Goal: Contribute content

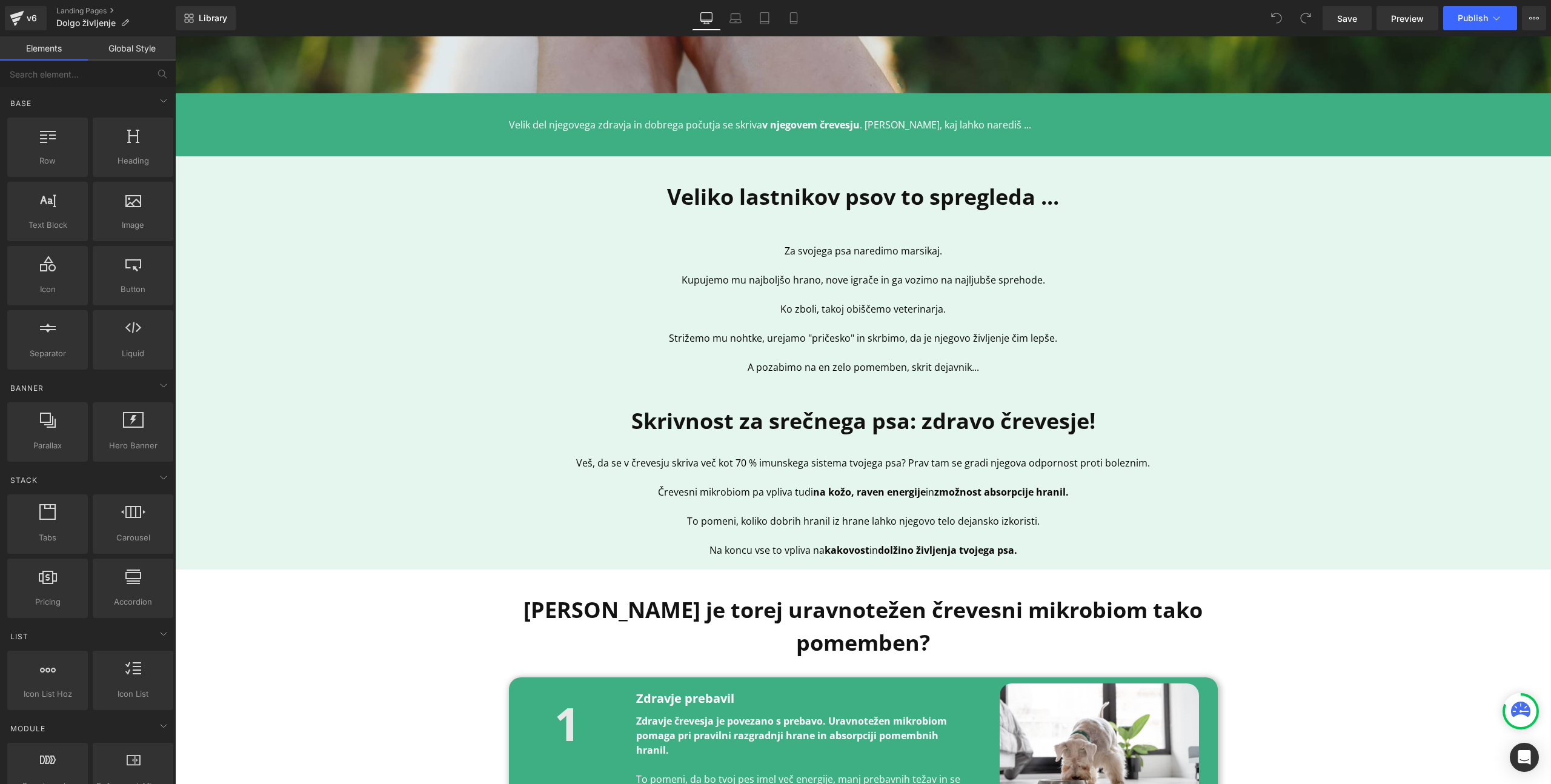
scroll to position [422, 0]
click at [981, 121] on p "Velik del njegovega zdravja in dobrega počutja se skriva v njegovem črevesju . …" at bounding box center [863, 124] width 709 height 15
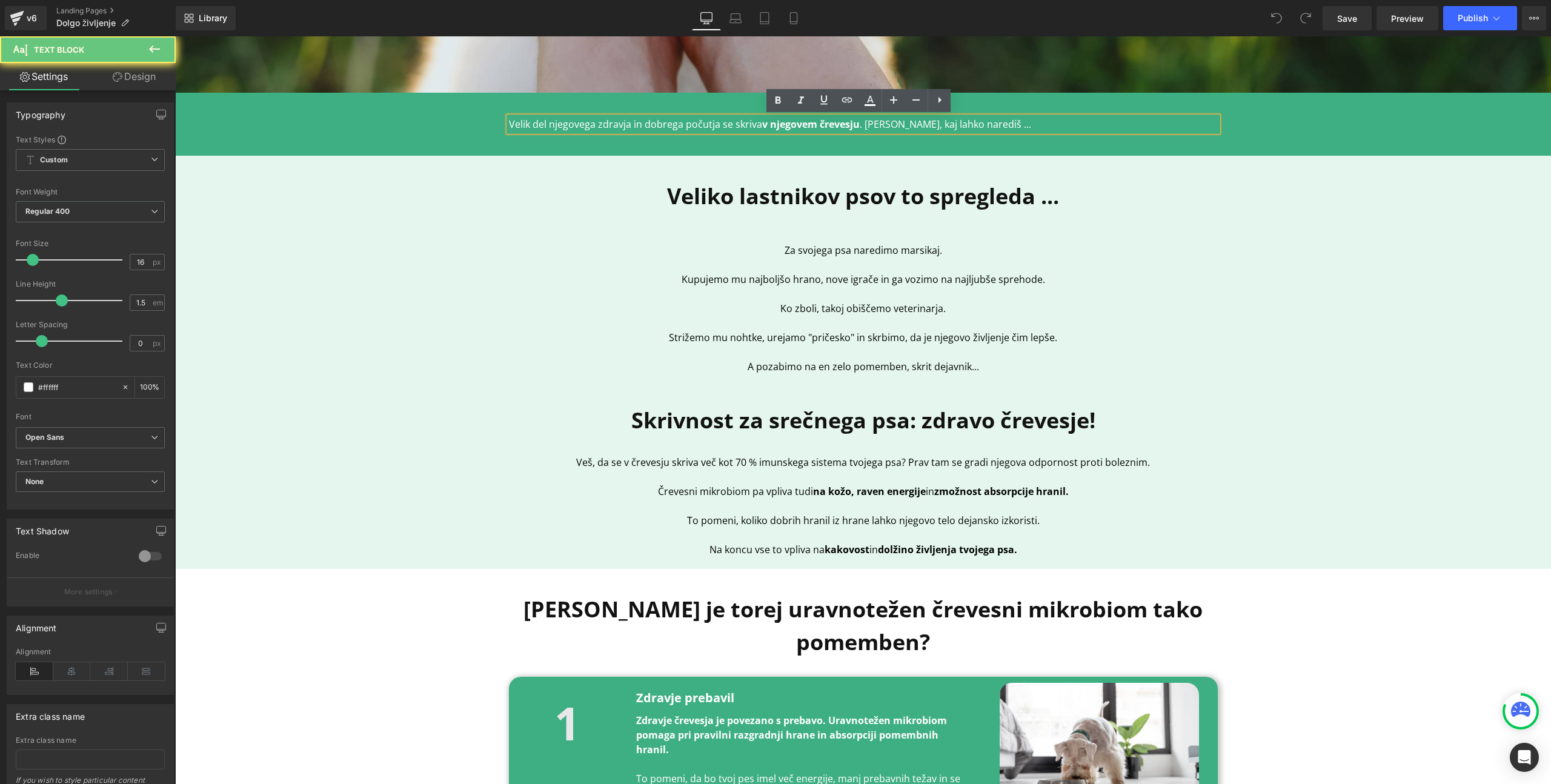
click at [988, 122] on p "Velik del njegovega zdravja in dobrega počutja se skriva v njegovem črevesju . …" at bounding box center [863, 124] width 709 height 15
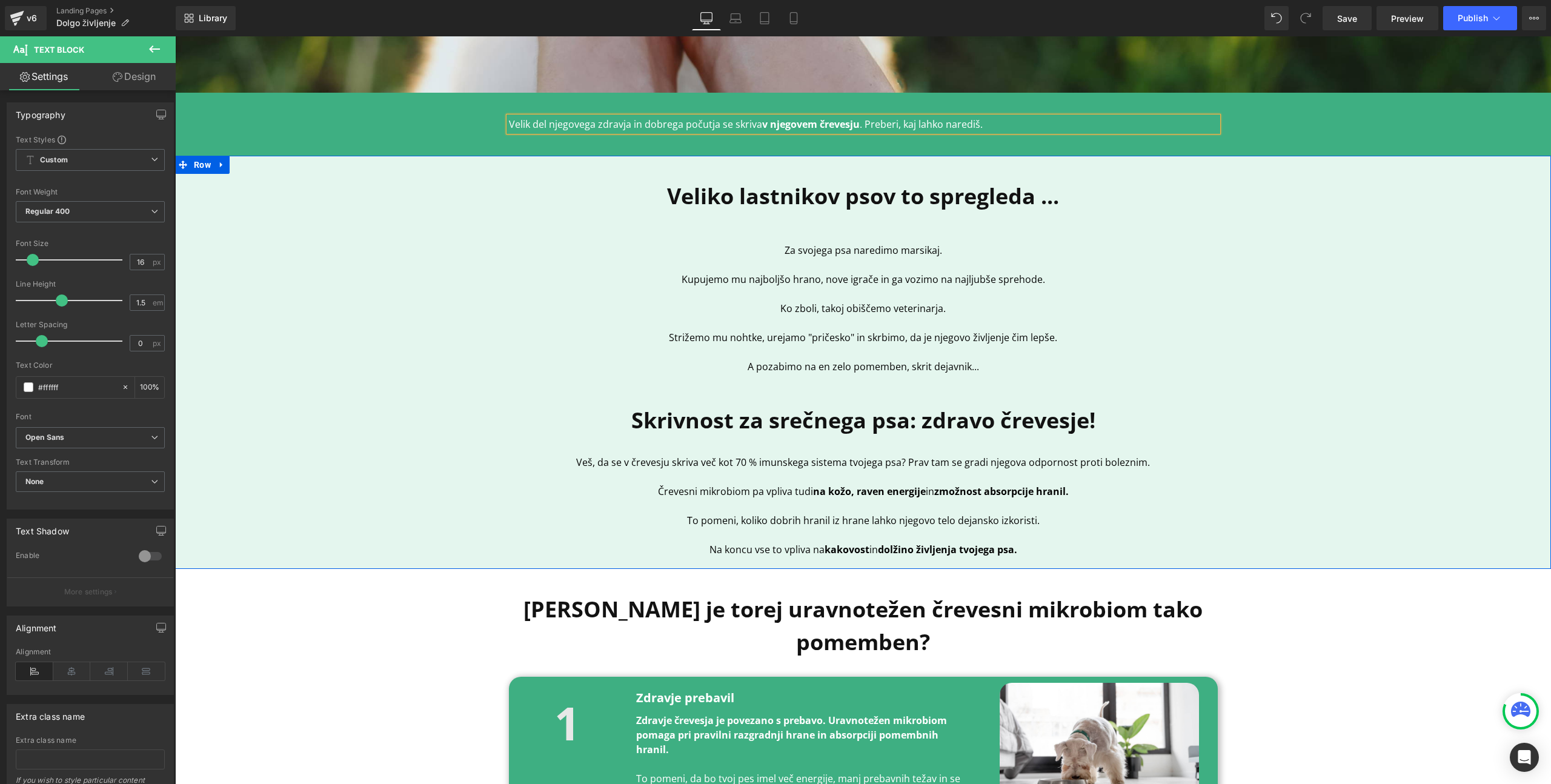
click at [1259, 369] on div "Veliko lastnikov psov to spregleda ... Heading Za svojega psa naredimo marsikaj…" at bounding box center [863, 362] width 1376 height 401
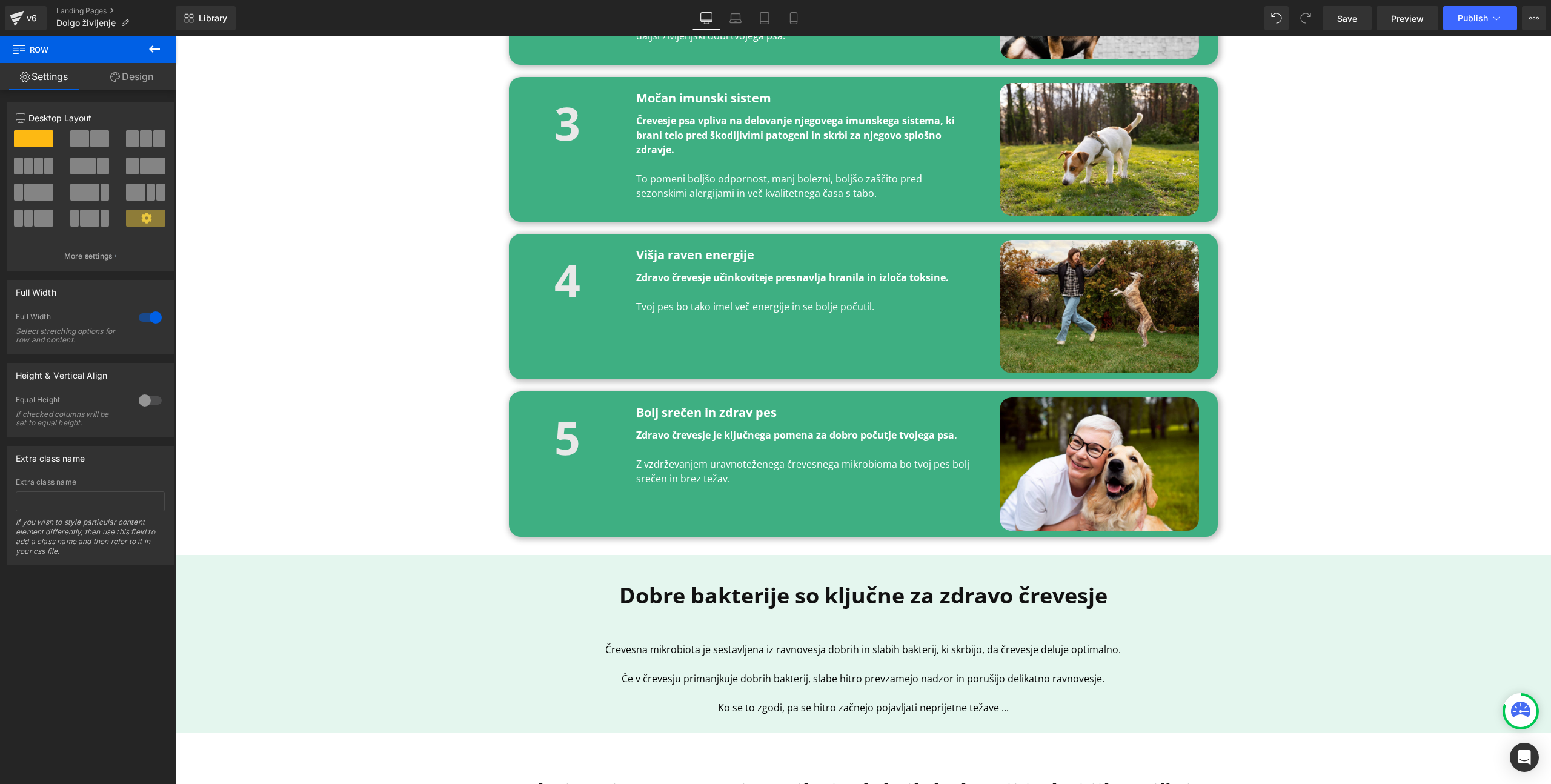
scroll to position [387, 0]
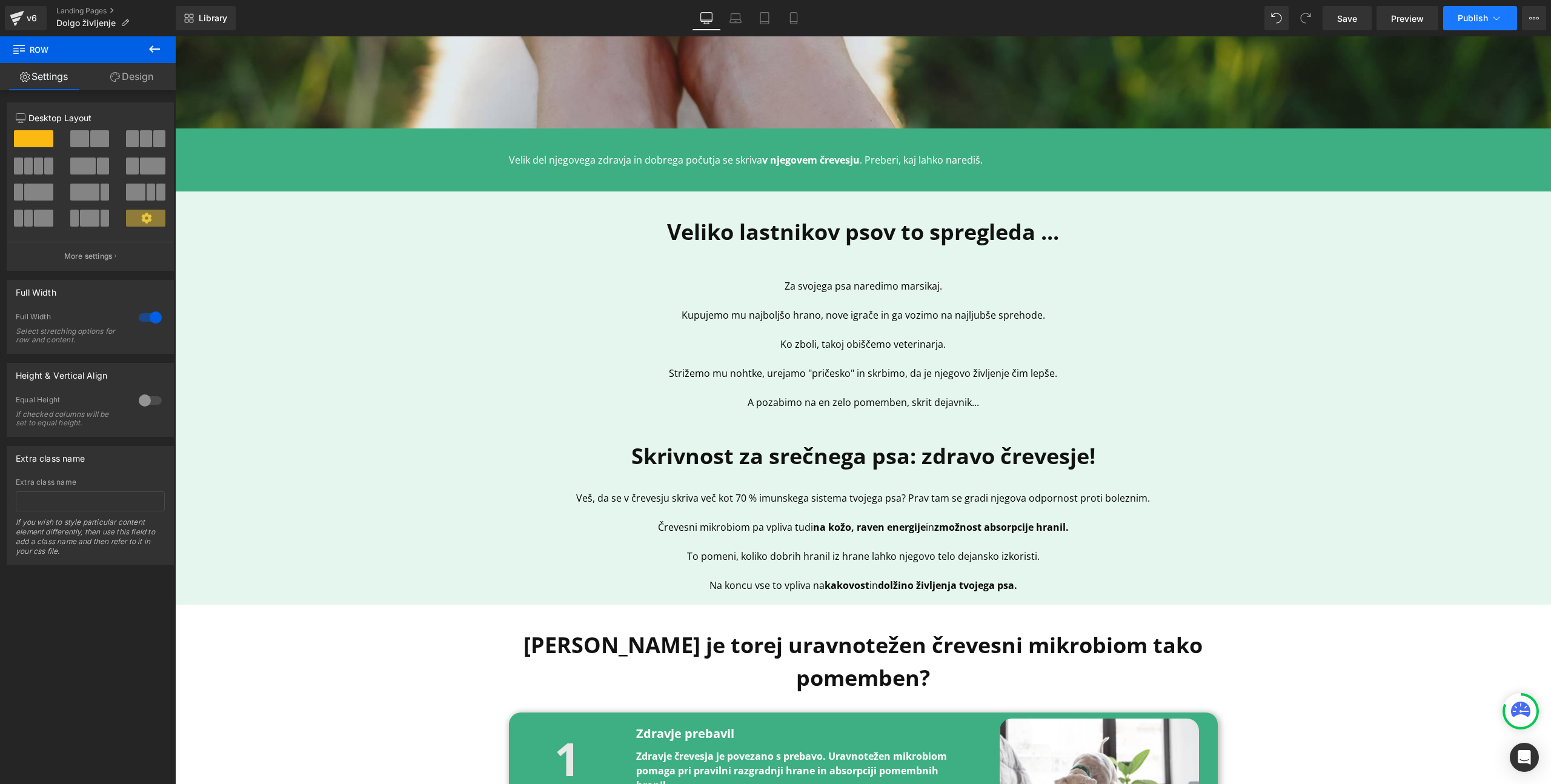
click at [1482, 17] on span "Publish" at bounding box center [1473, 18] width 30 height 10
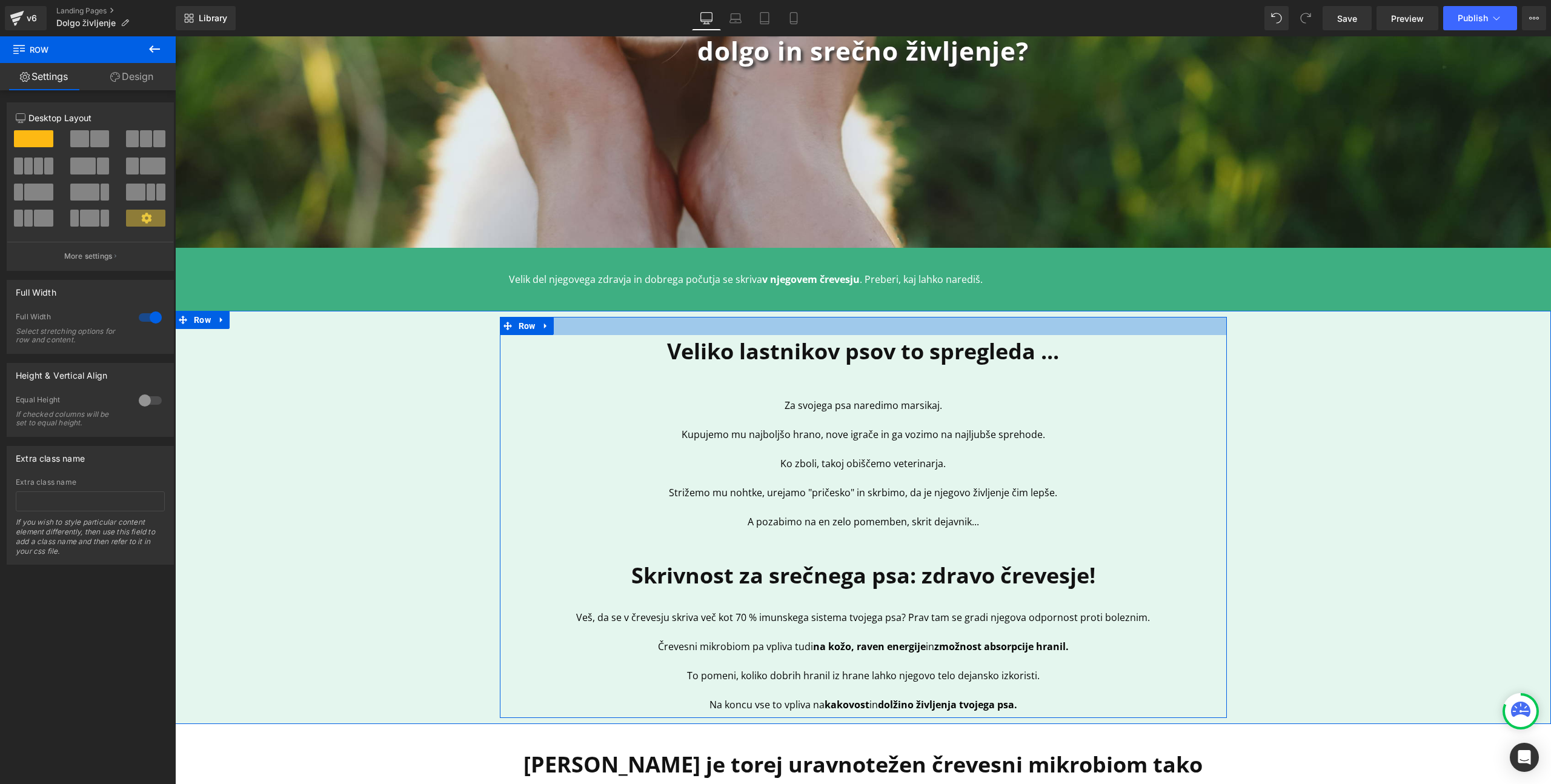
scroll to position [173, 0]
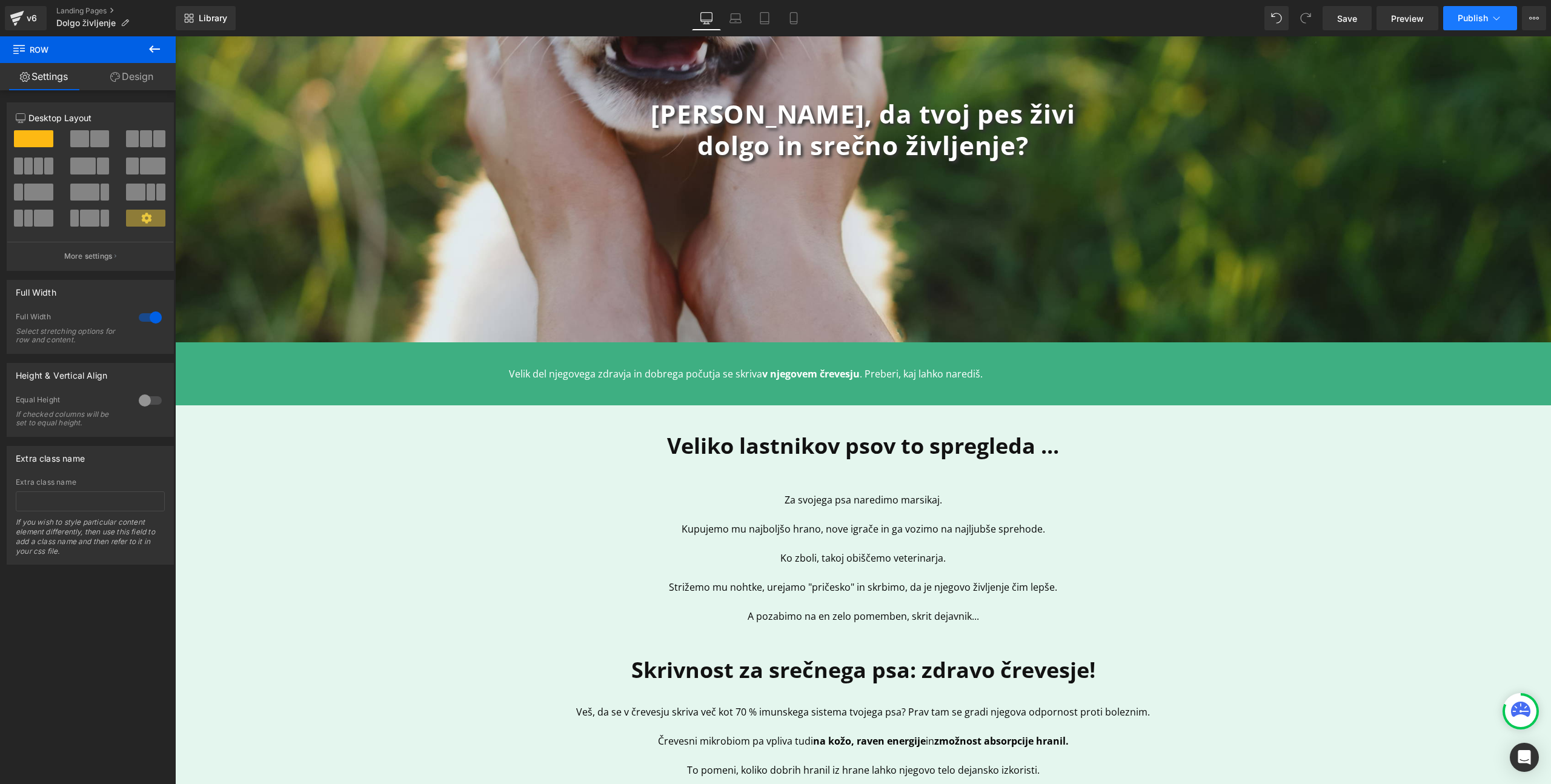
click at [1485, 16] on span "Publish" at bounding box center [1473, 18] width 30 height 10
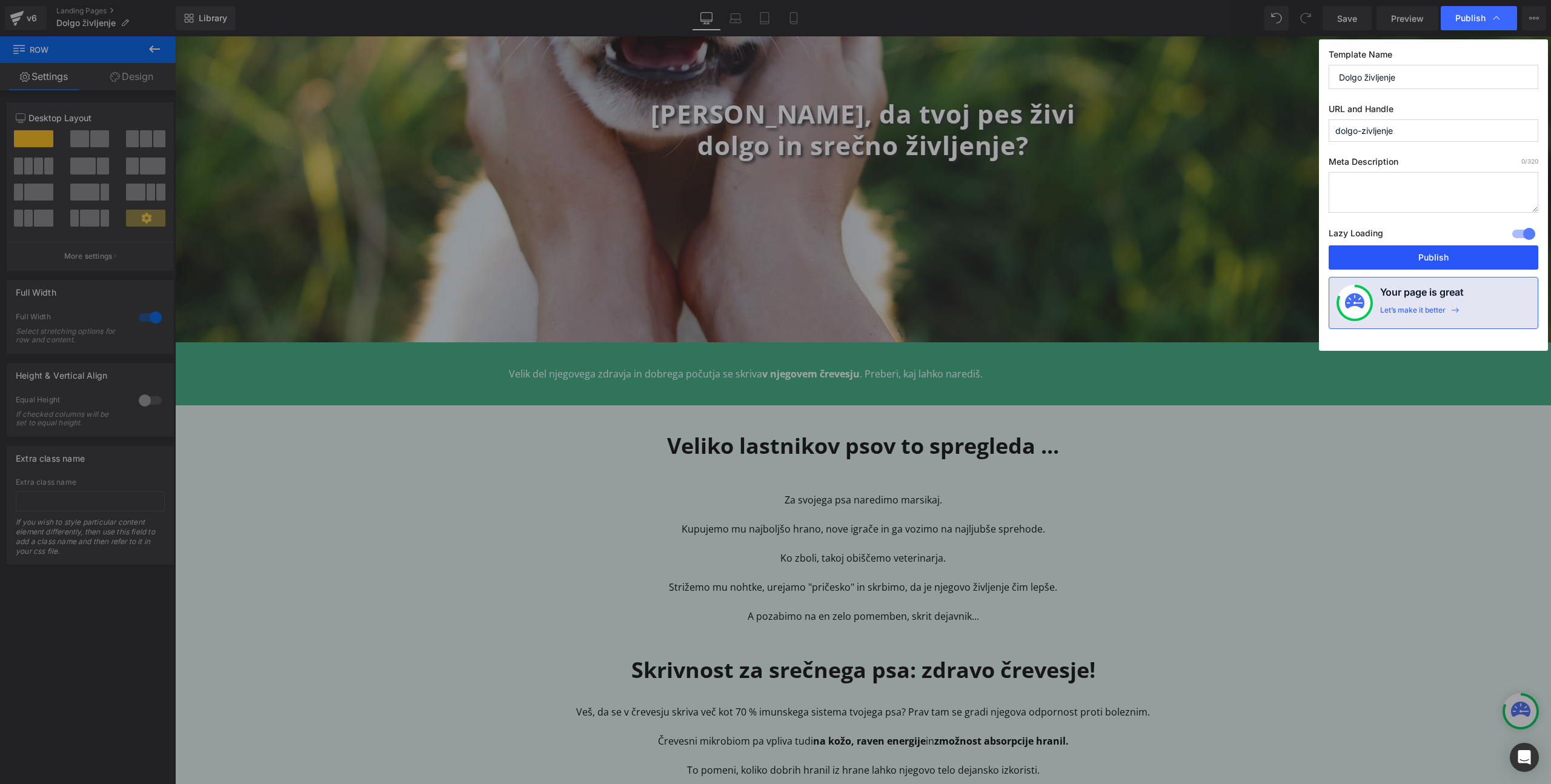
click at [1420, 262] on button "Publish" at bounding box center [1434, 257] width 209 height 24
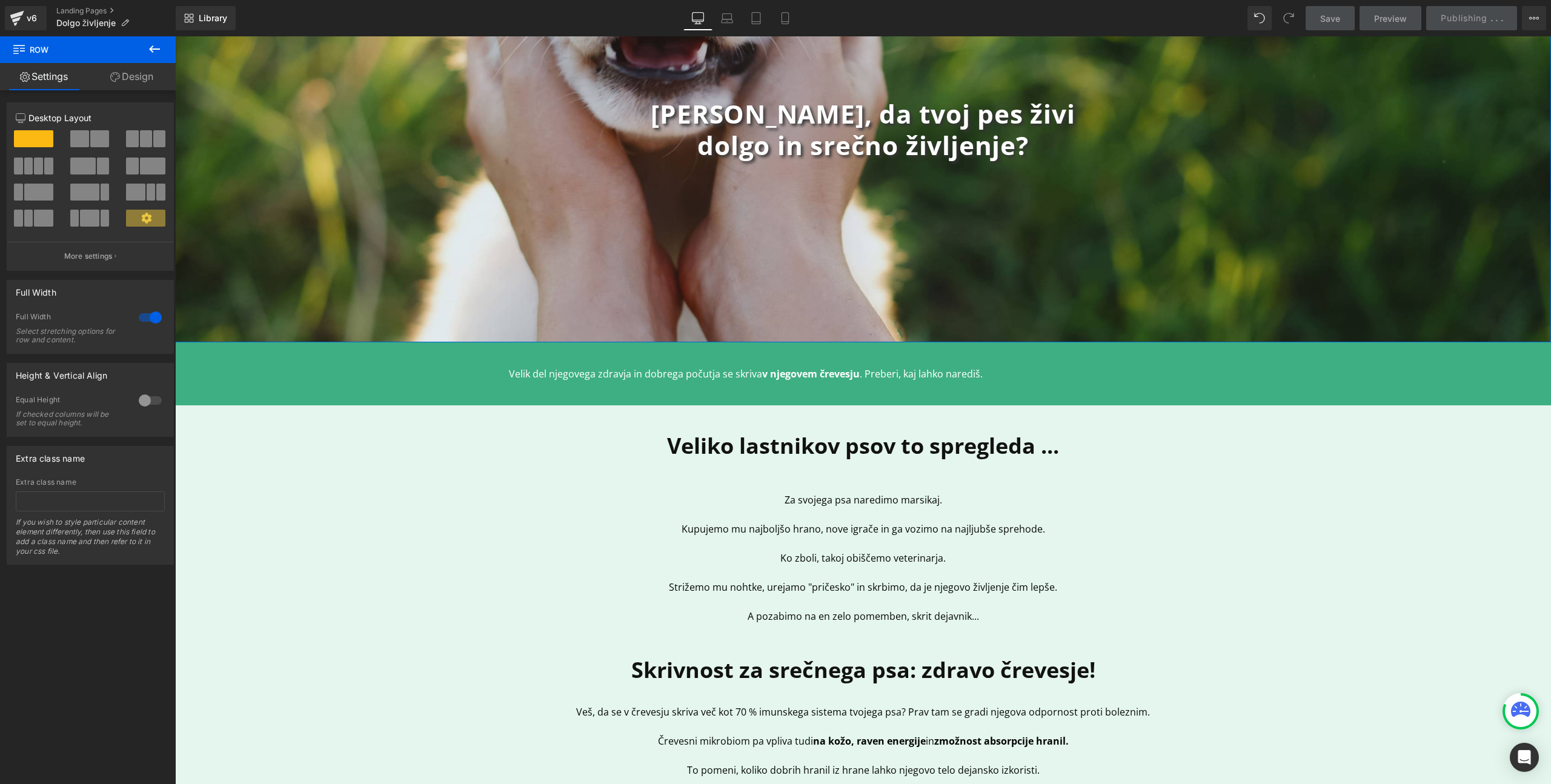
scroll to position [0, 0]
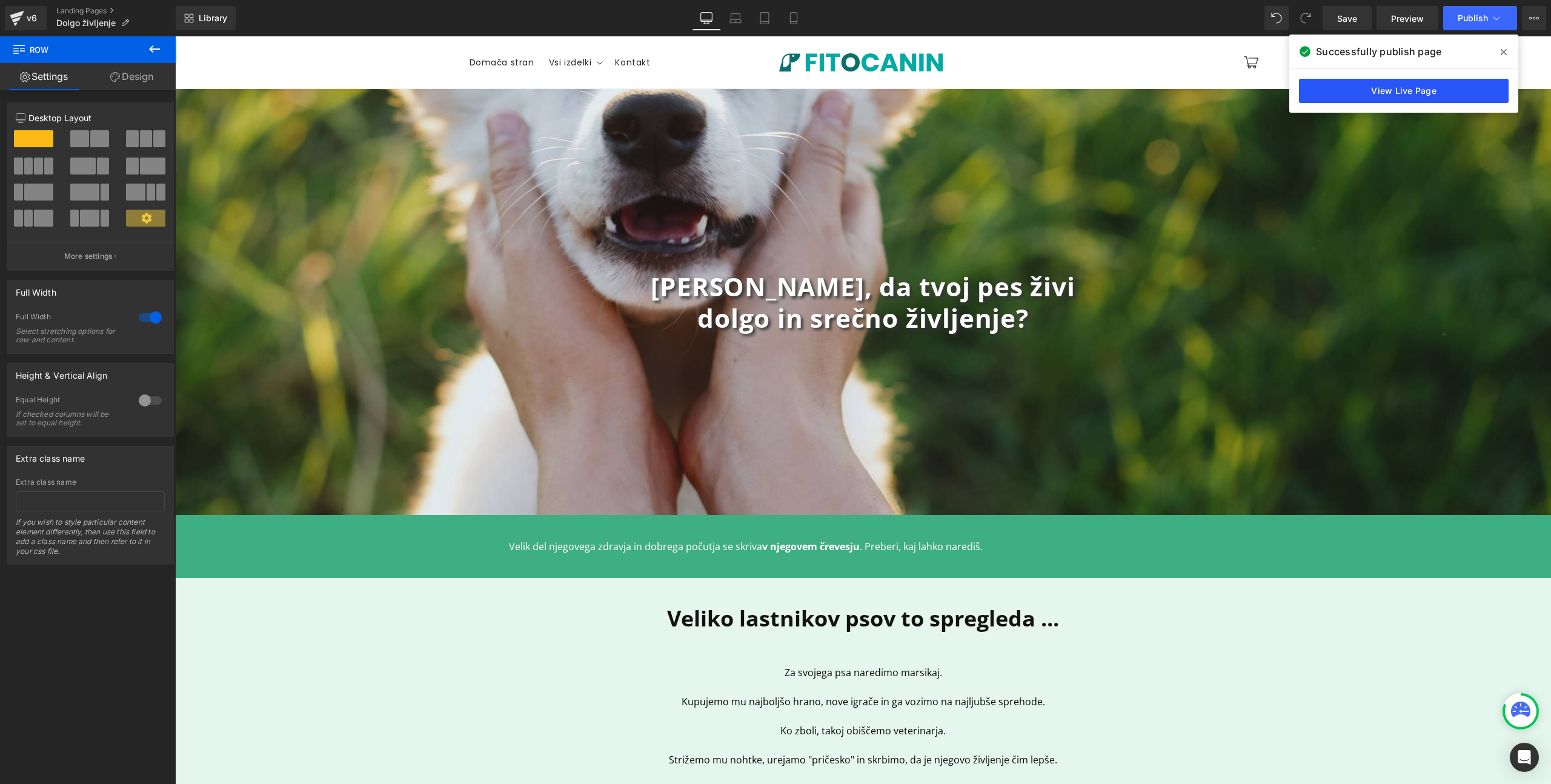
click at [1337, 86] on link "View Live Page" at bounding box center [1404, 91] width 209 height 24
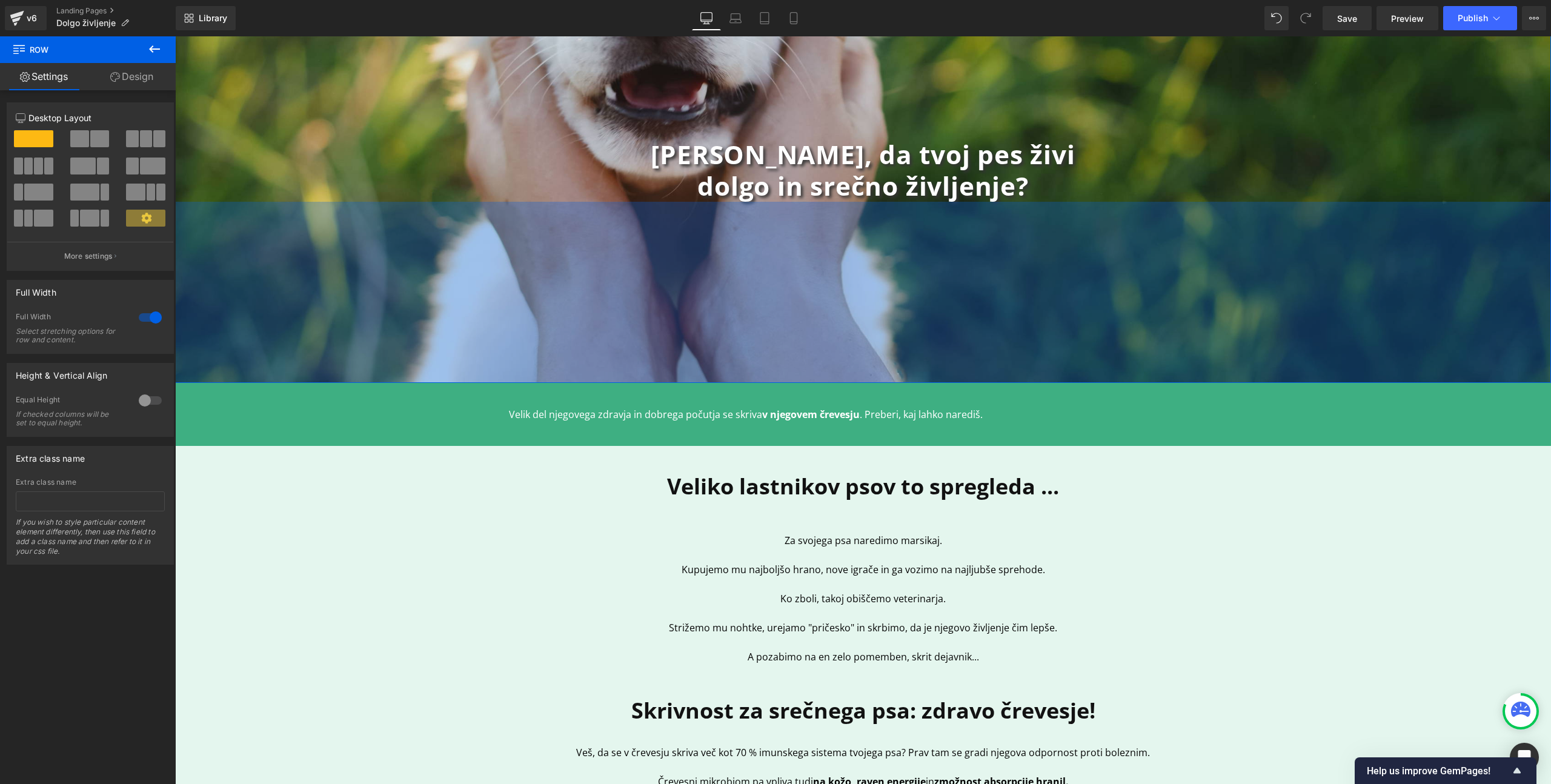
scroll to position [308, 0]
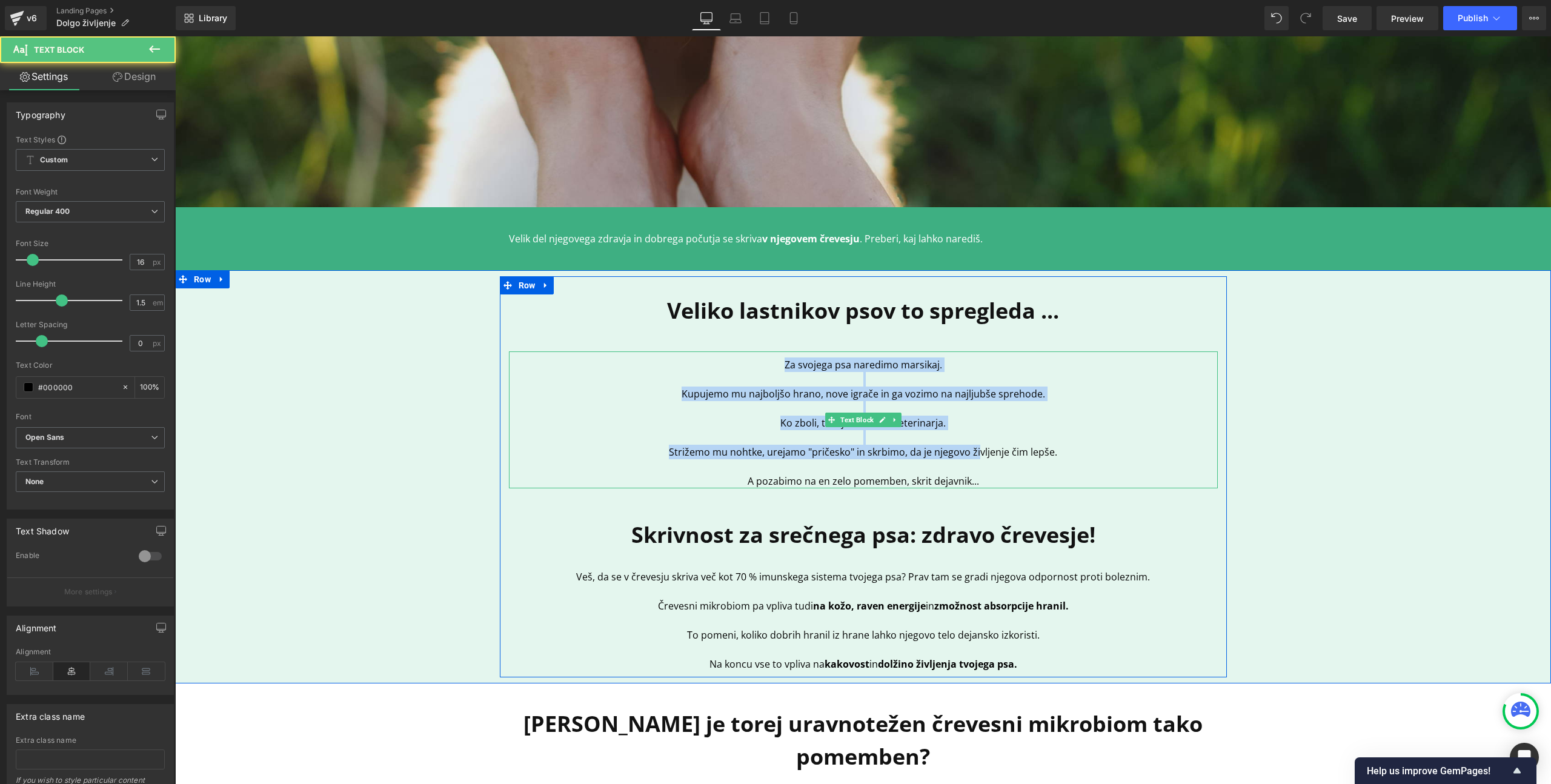
click at [975, 453] on div "Za svojega psa naredimo marsikaj. Kupujemo mu najboljšo hrano, nove igrače in g…" at bounding box center [863, 419] width 709 height 137
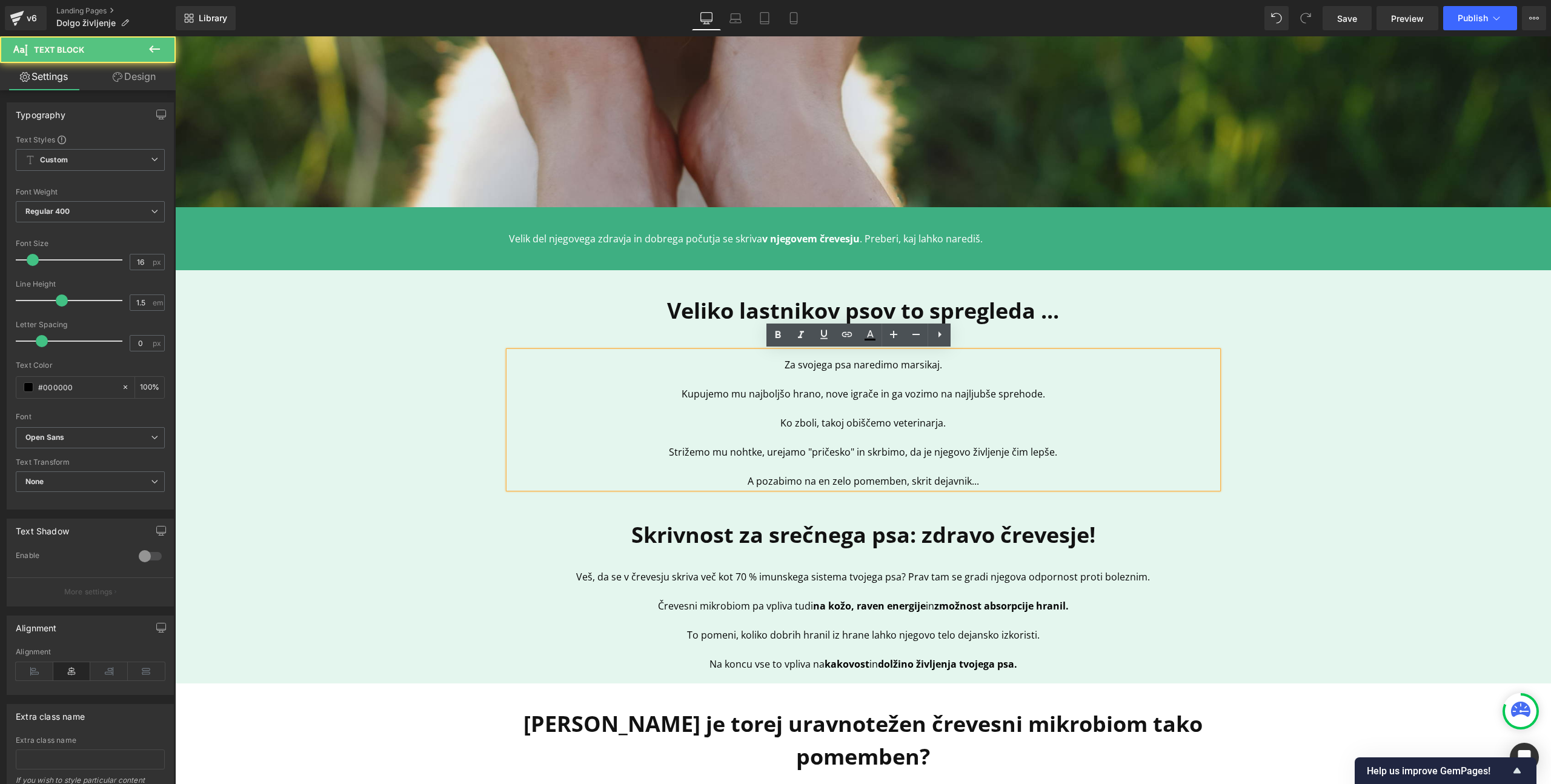
click at [979, 483] on p "A pozabimo na en zelo pomemben, skrit dejavnik..." at bounding box center [863, 481] width 709 height 15
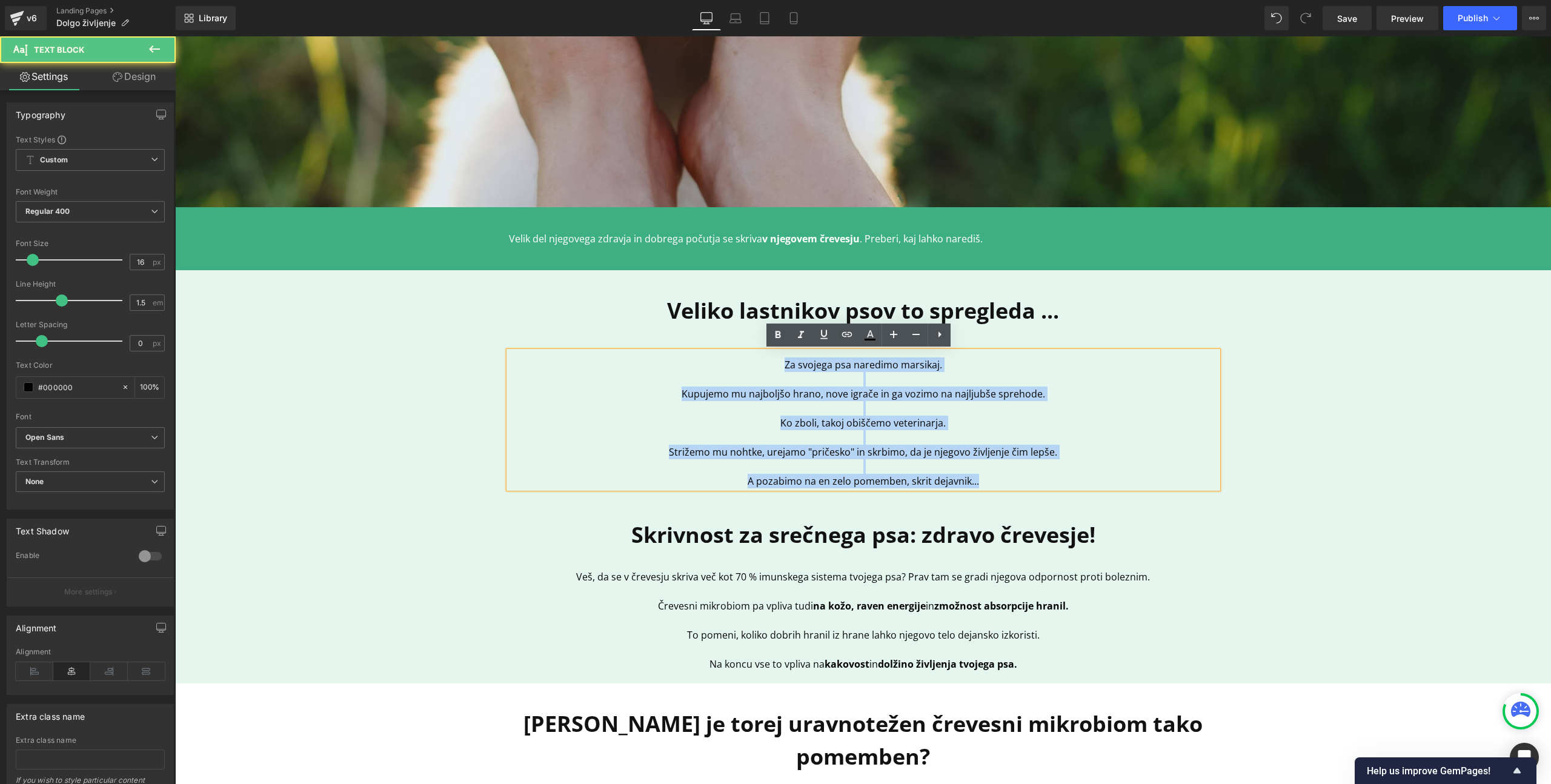
drag, startPoint x: 993, startPoint y: 480, endPoint x: 760, endPoint y: 341, distance: 271.3
click at [760, 341] on div "Veliko lastnikov psov to spregleda ... Heading Za svojega psa naredimo marsikaj…" at bounding box center [863, 483] width 727 height 377
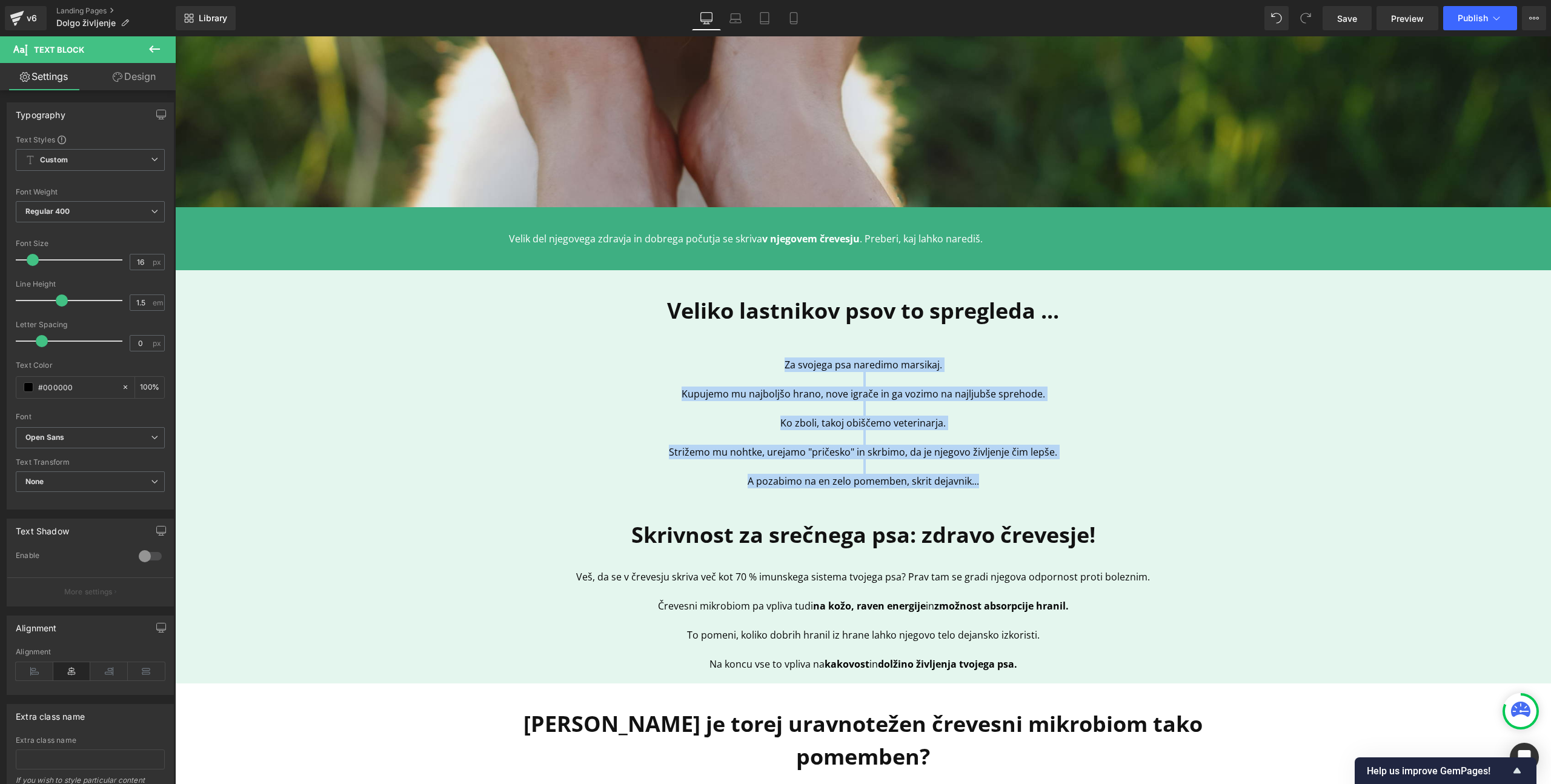
copy div "Za svojega psa naredimo marsikaj. Kupujemo mu najboljšo hrano, nove igrače in g…"
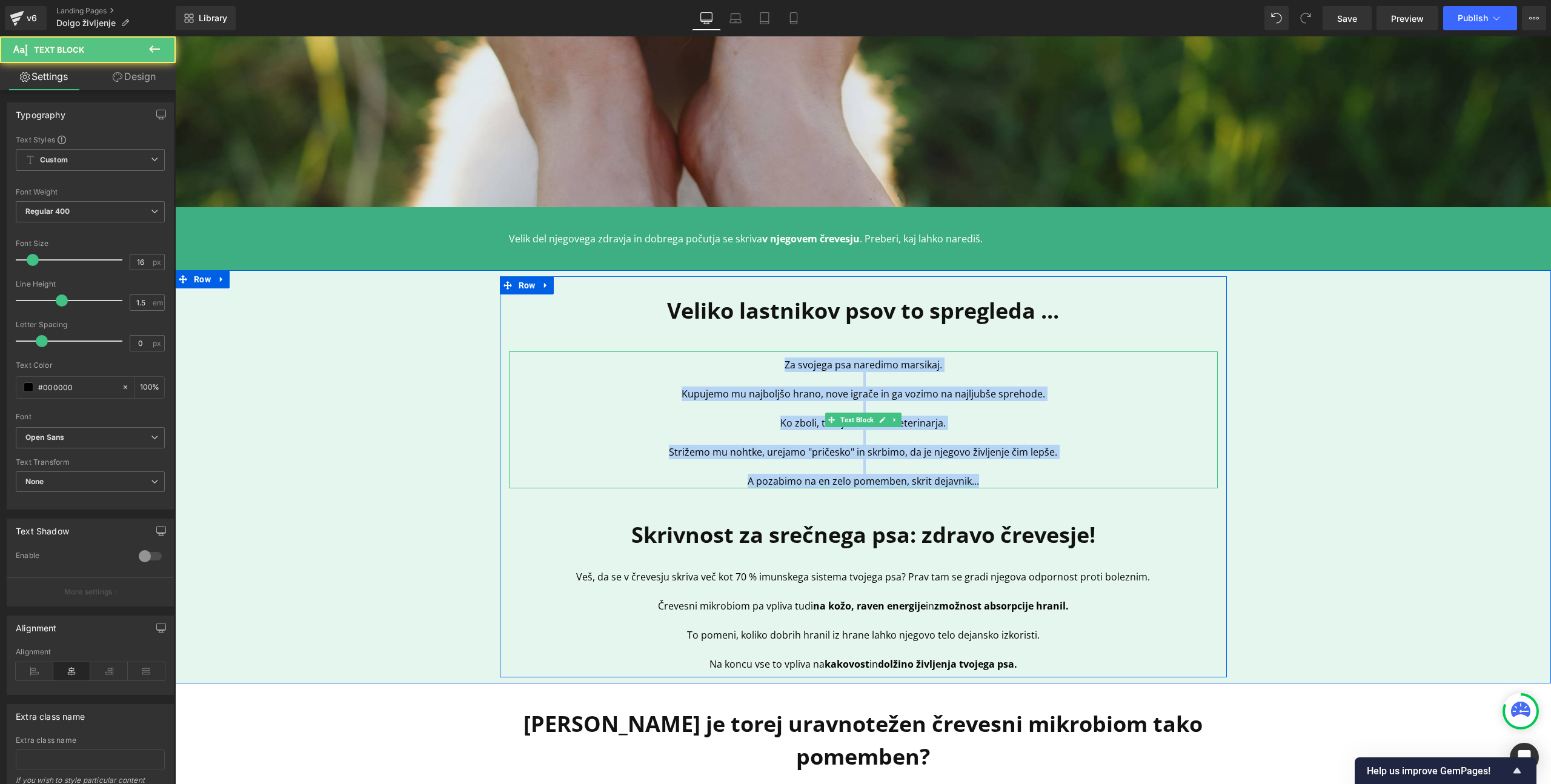
click at [821, 387] on span "Kupujemo mu najboljšo hrano, nove igrače in ga vozimo na najljubše sprehode." at bounding box center [863, 394] width 363 height 13
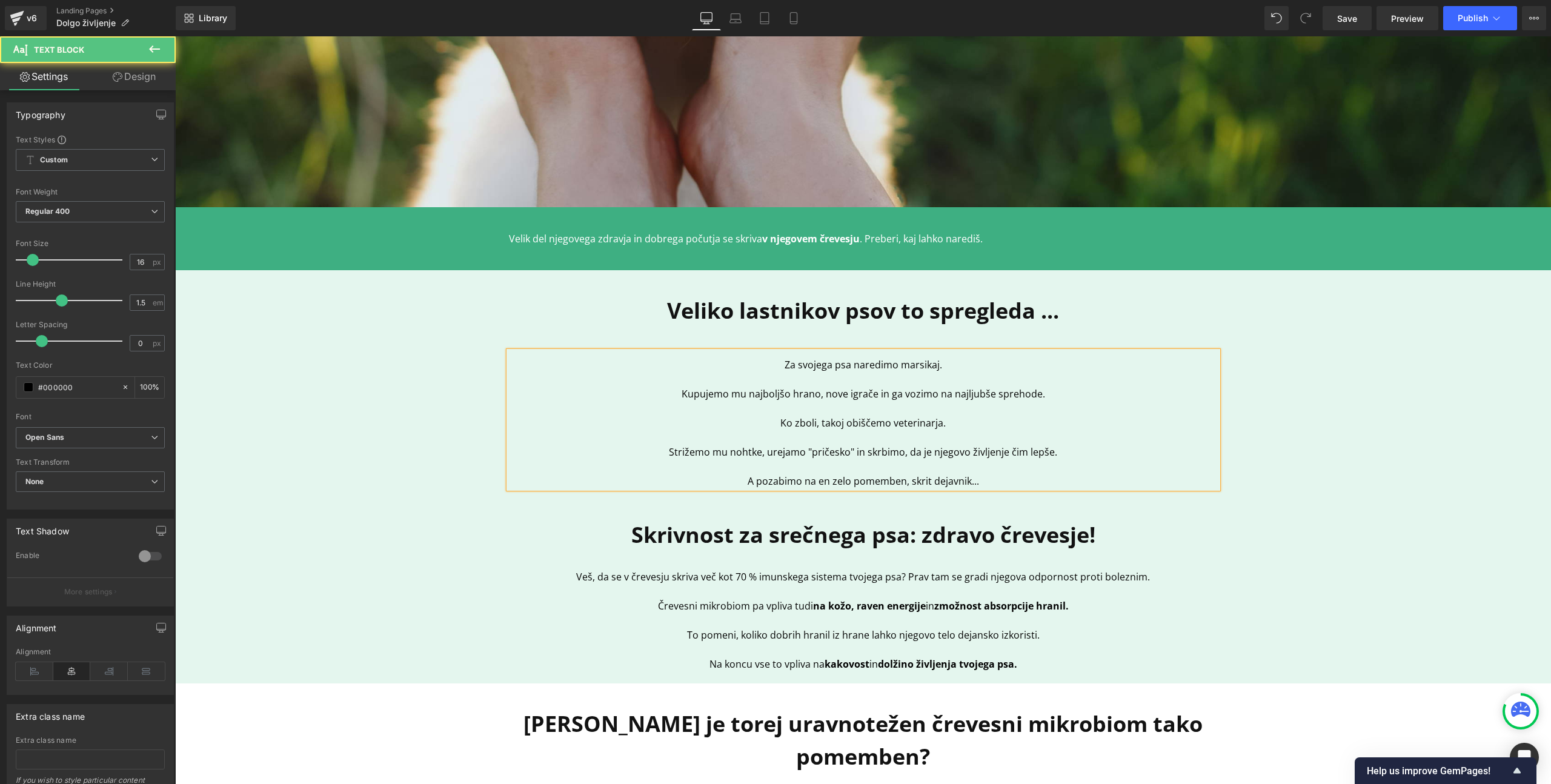
click at [821, 387] on span "Kupujemo mu najboljšo hrano, nove igrače in ga vozimo na najljubše sprehode." at bounding box center [863, 394] width 363 height 13
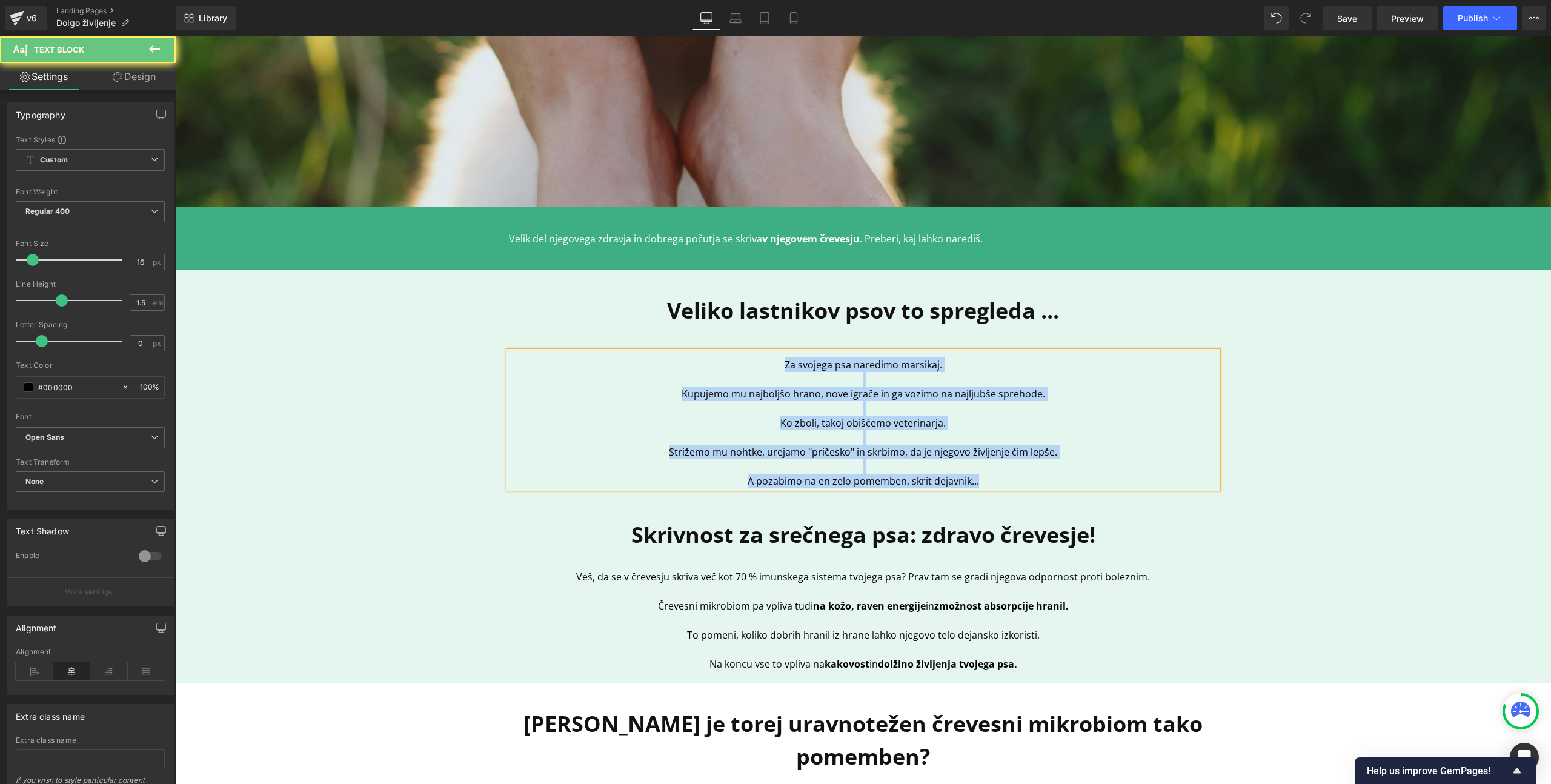
copy div "Za svojega psa naredimo marsikaj. Kupujemo mu najboljšo hrano, nove igrače in g…"
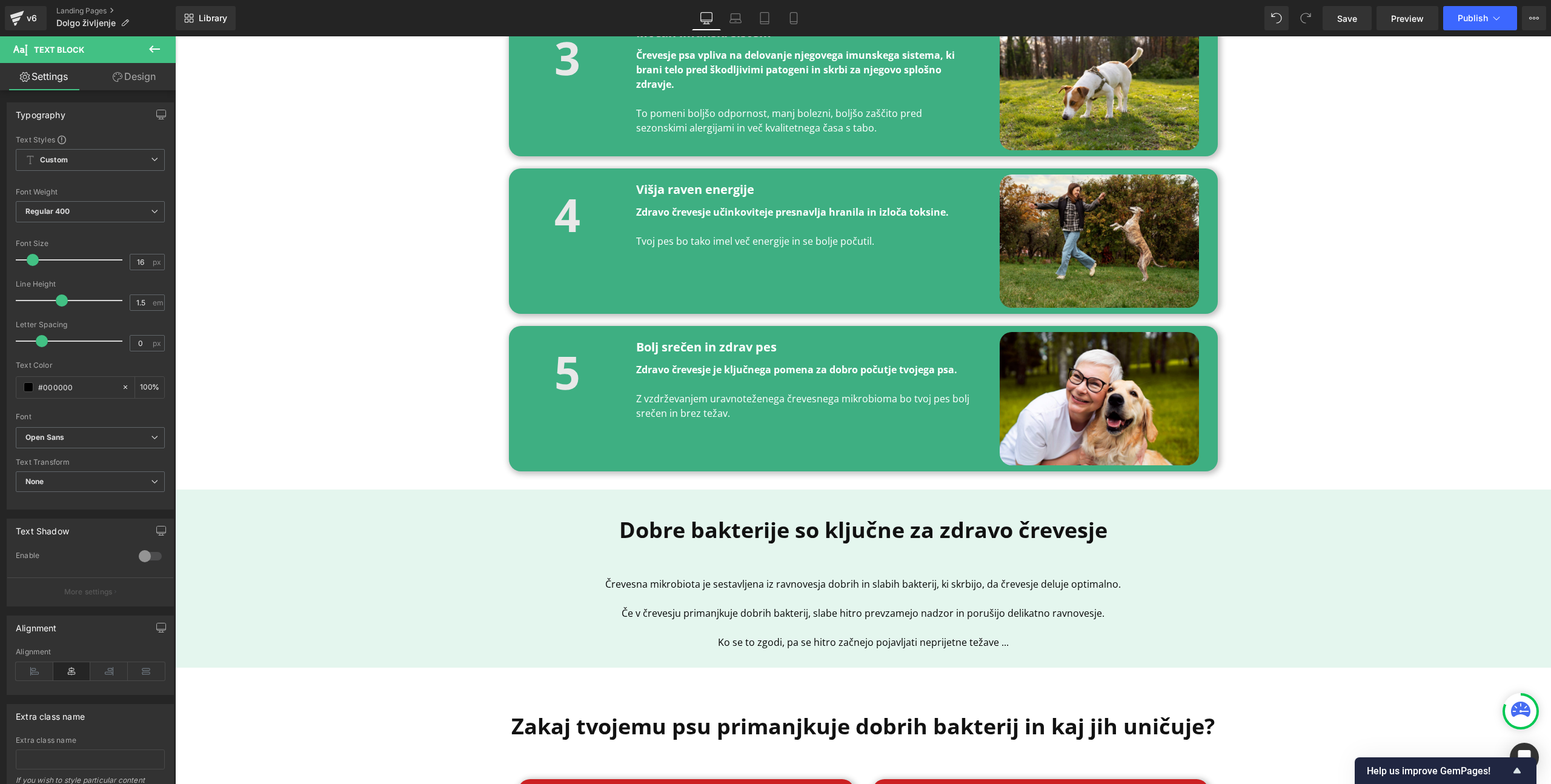
scroll to position [1447, 0]
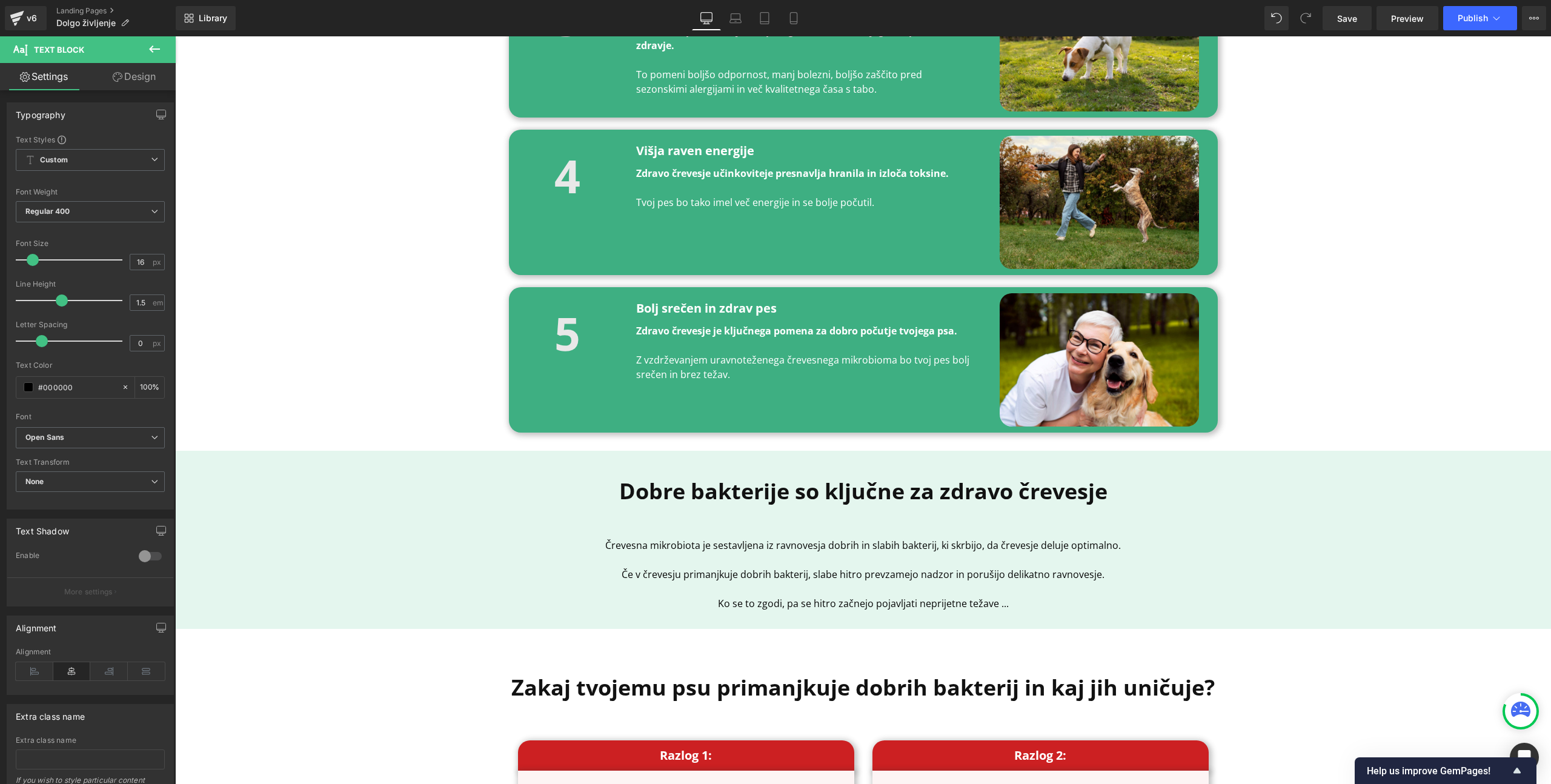
click at [793, 553] on p at bounding box center [863, 560] width 709 height 15
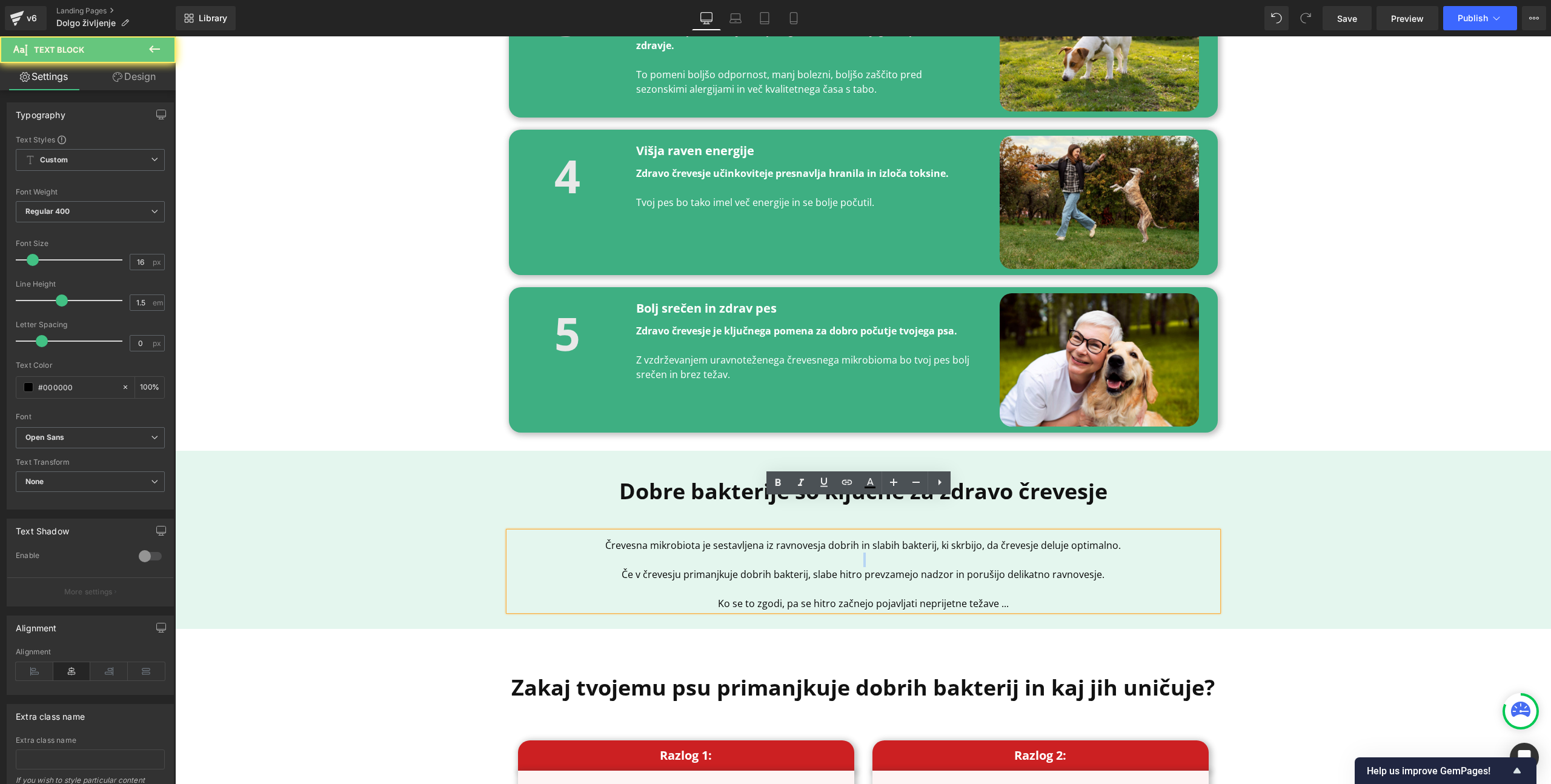
click at [793, 553] on p at bounding box center [863, 560] width 709 height 15
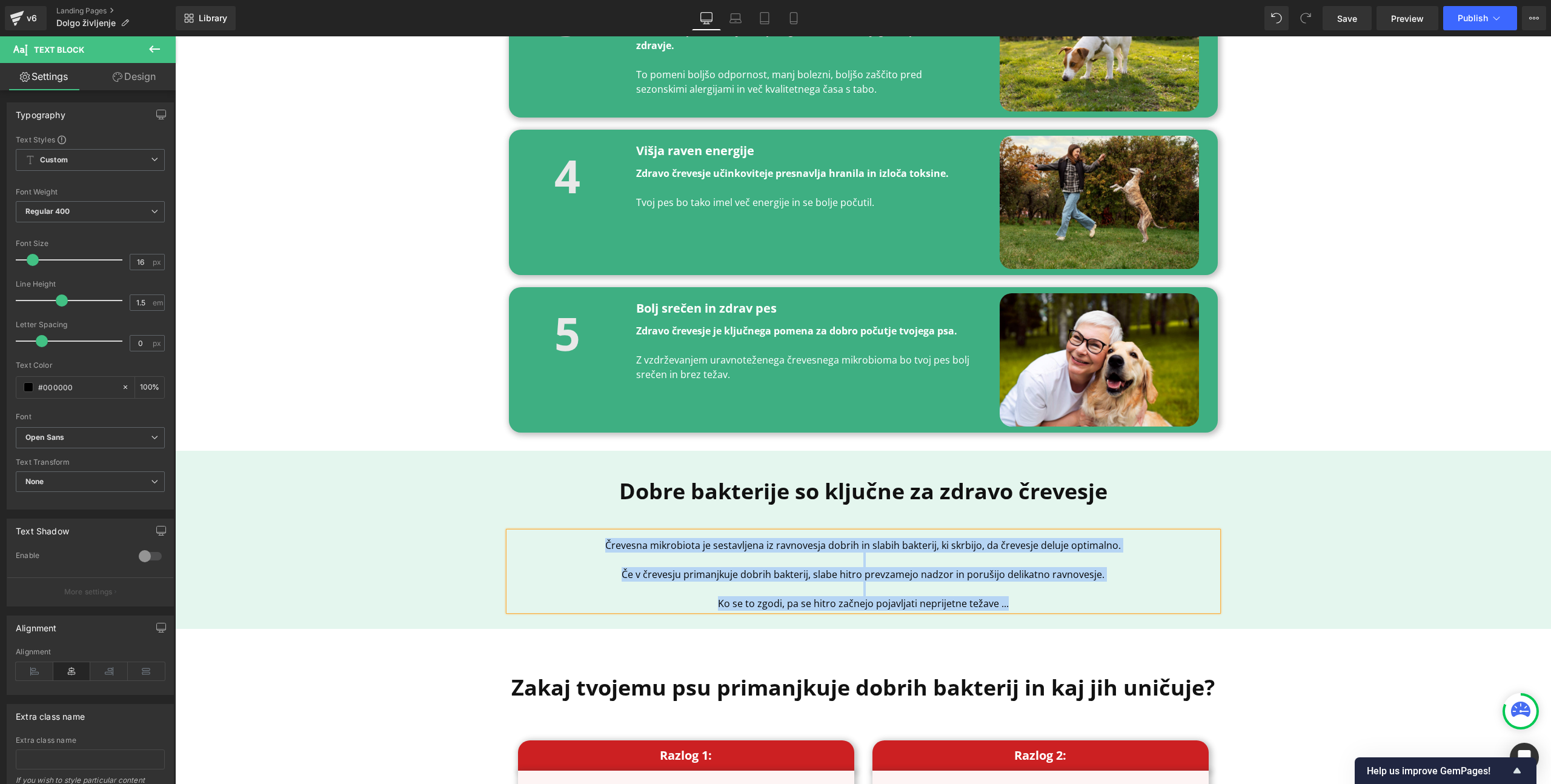
copy div "Črevesna mikrobiota je sestavljena iz ravnovesja dobrih in slabih bakterij, ki …"
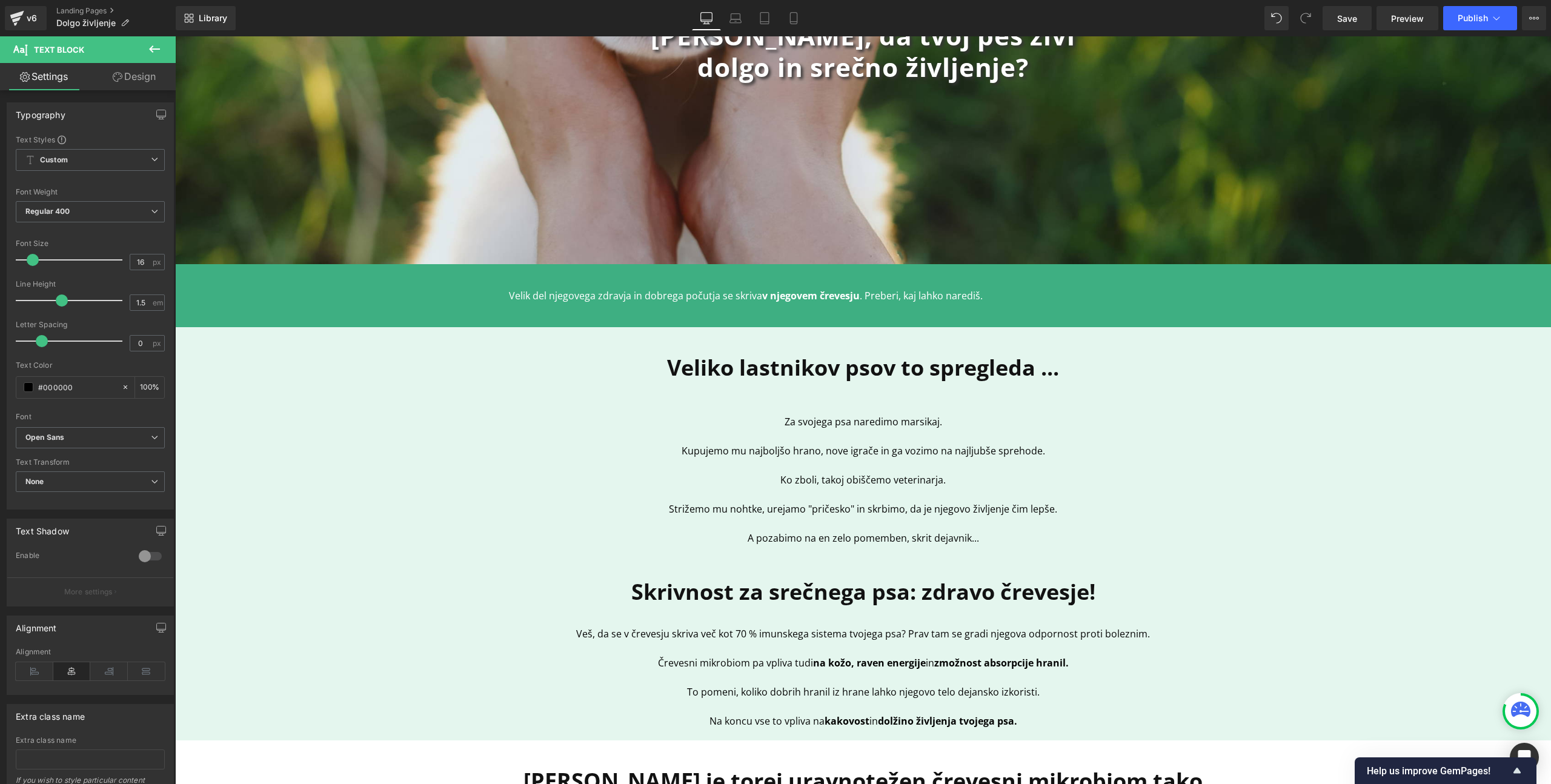
scroll to position [0, 0]
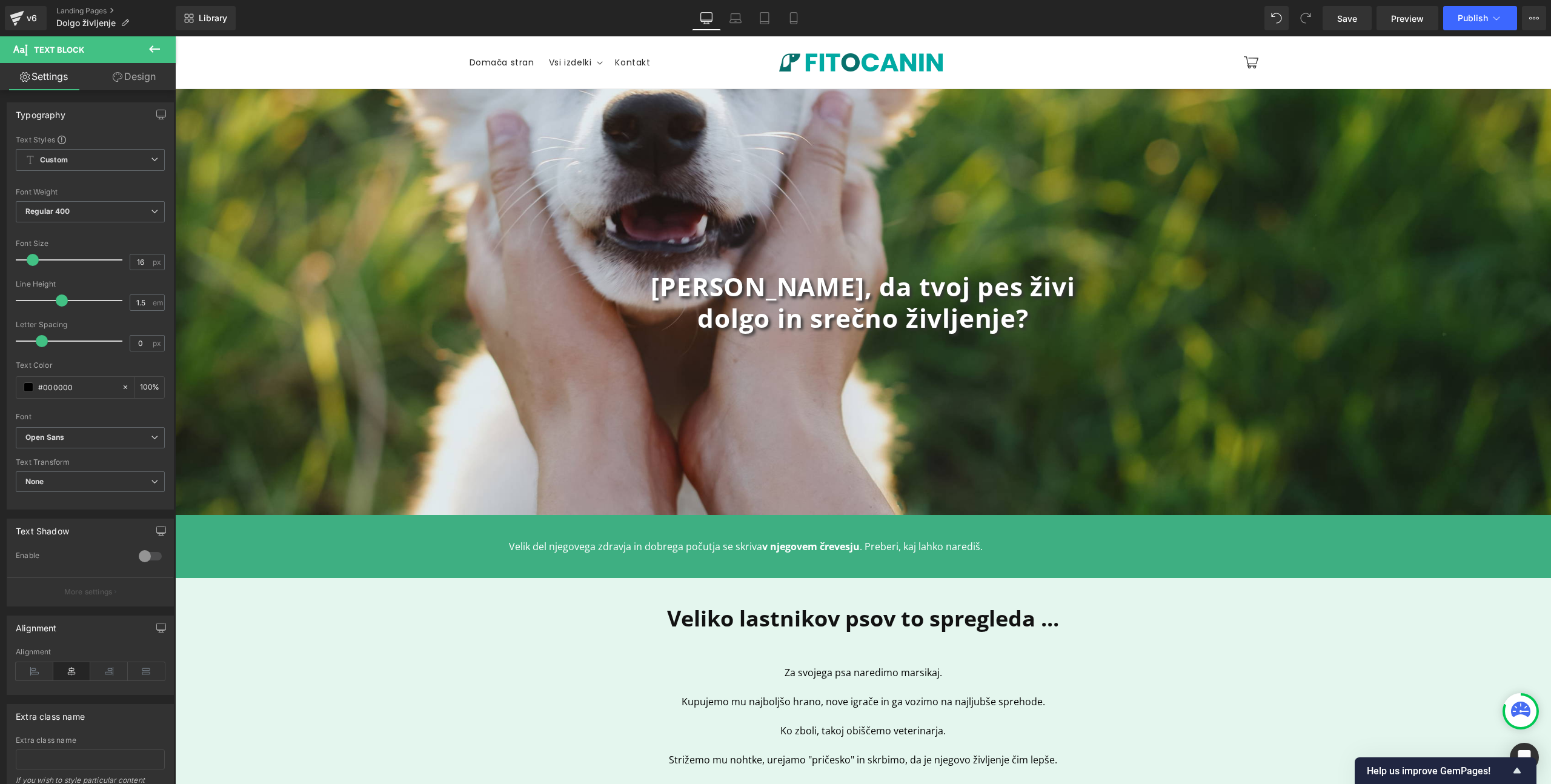
click at [830, 292] on b "[PERSON_NAME], da tvoj pes živi" at bounding box center [863, 286] width 424 height 35
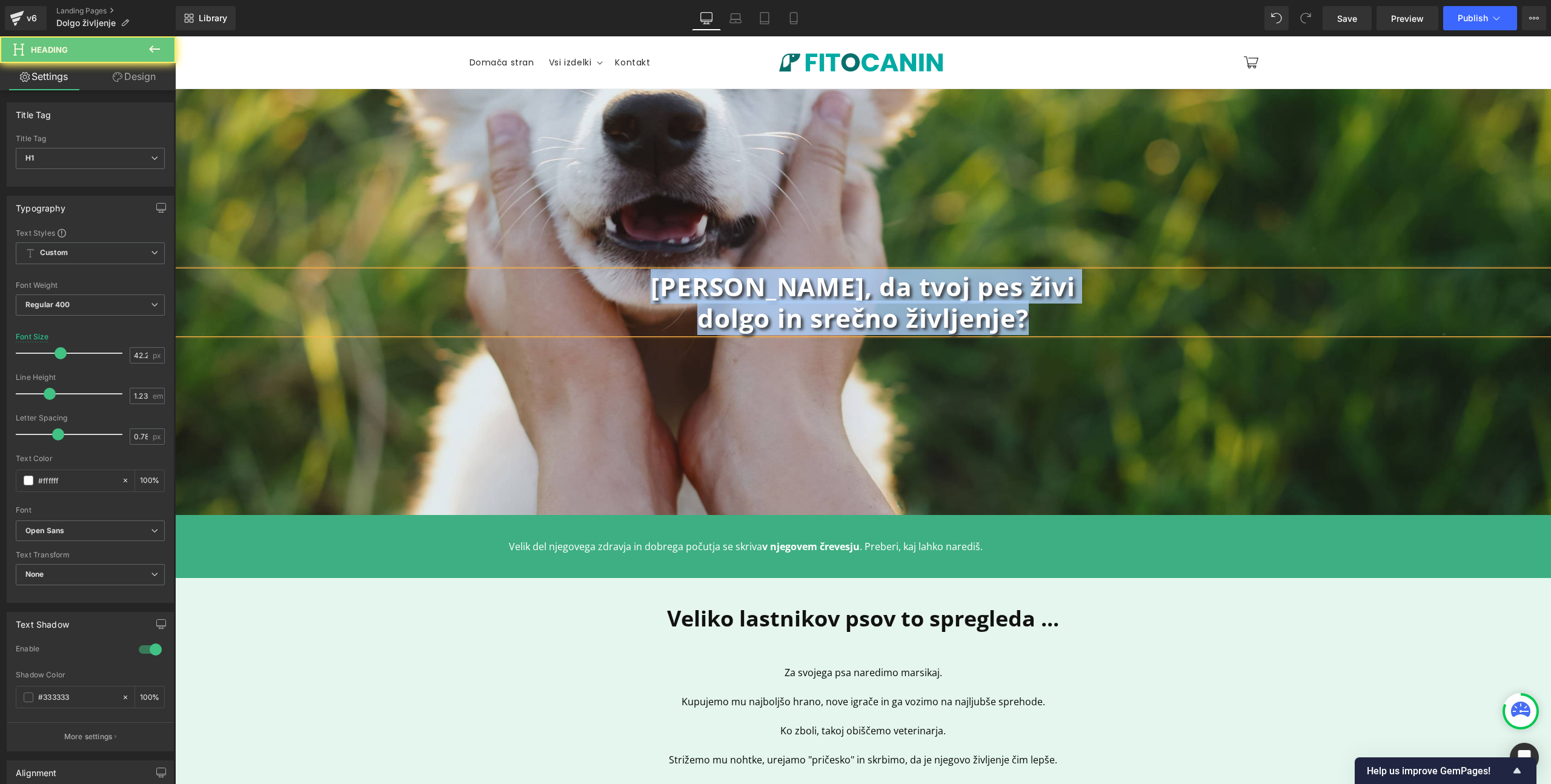
copy div "[PERSON_NAME], da tvoj pes živi dolgo in srečno življenje?"
